Goal: Find specific page/section

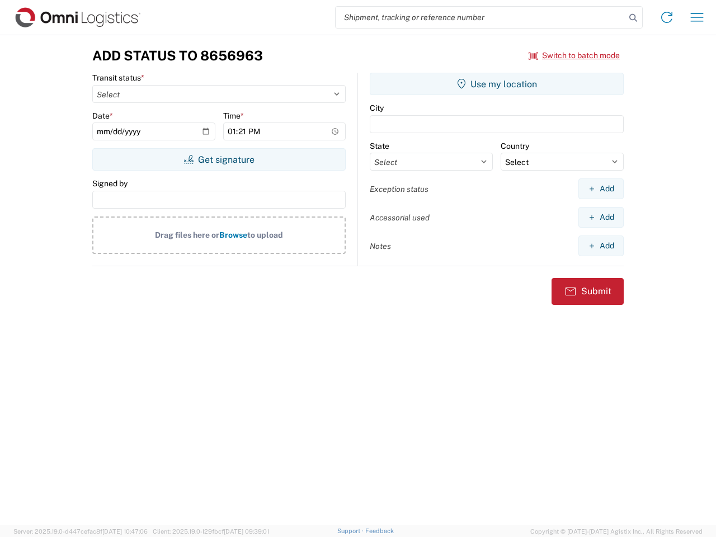
click at [480, 17] on input "search" at bounding box center [481, 17] width 290 height 21
click at [633, 18] on icon at bounding box center [633, 18] width 16 height 16
click at [667, 17] on icon at bounding box center [667, 17] width 18 height 18
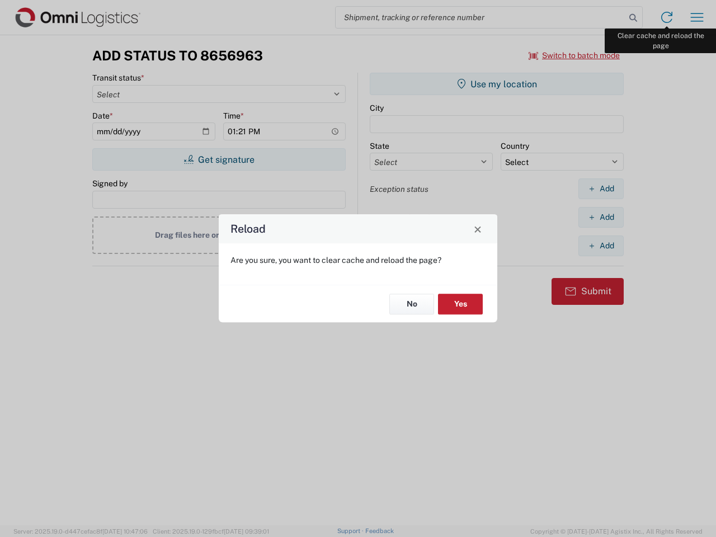
click at [697, 17] on div "Reload Are you sure, you want to clear cache and reload the page? No Yes" at bounding box center [358, 268] width 716 height 537
click at [574, 55] on div "Reload Are you sure, you want to clear cache and reload the page? No Yes" at bounding box center [358, 268] width 716 height 537
click at [219, 159] on div "Reload Are you sure, you want to clear cache and reload the page? No Yes" at bounding box center [358, 268] width 716 height 537
click at [497, 84] on div "Reload Are you sure, you want to clear cache and reload the page? No Yes" at bounding box center [358, 268] width 716 height 537
click at [601, 188] on div "Reload Are you sure, you want to clear cache and reload the page? No Yes" at bounding box center [358, 268] width 716 height 537
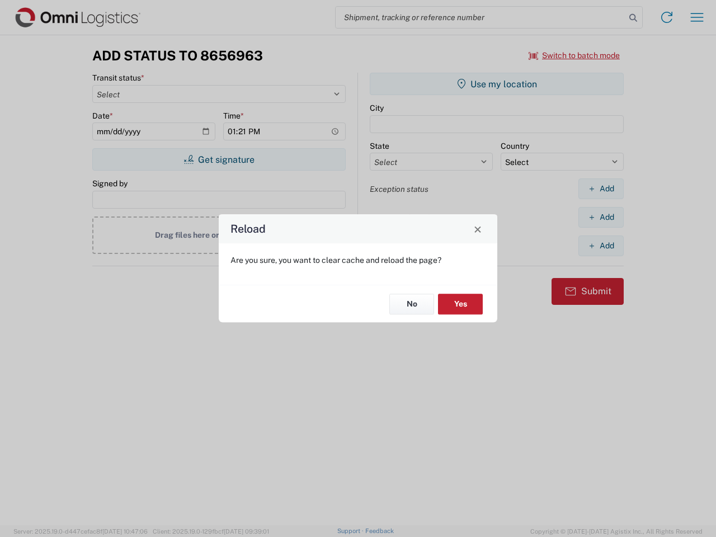
click at [601, 217] on div "Reload Are you sure, you want to clear cache and reload the page? No Yes" at bounding box center [358, 268] width 716 height 537
click at [601, 246] on div "Reload Are you sure, you want to clear cache and reload the page? No Yes" at bounding box center [358, 268] width 716 height 537
